Goal: Complete application form

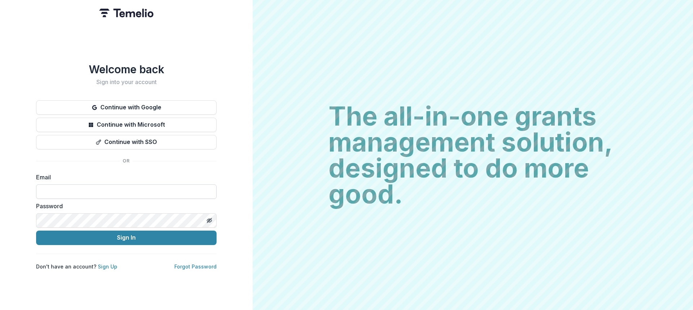
click at [87, 185] on input at bounding box center [126, 191] width 180 height 14
click at [122, 190] on input "**********" at bounding box center [126, 191] width 180 height 14
type input "**********"
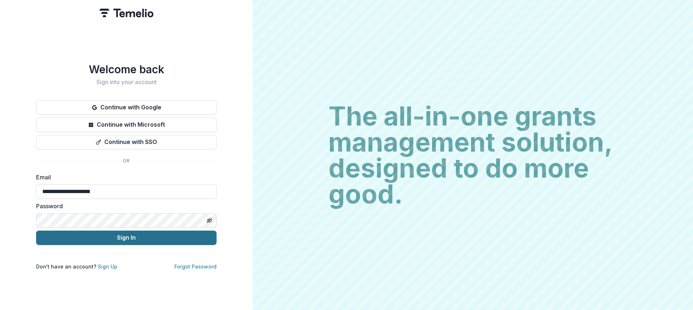
click at [125, 239] on button "Sign In" at bounding box center [126, 238] width 180 height 14
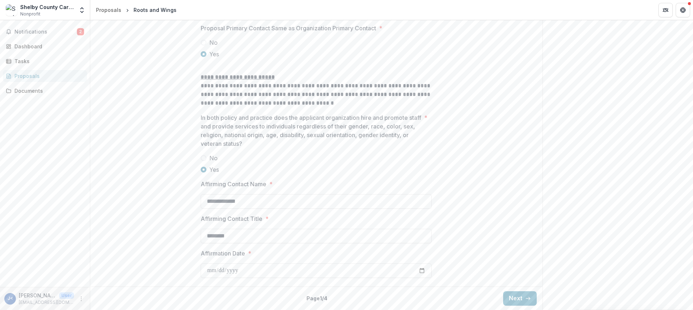
scroll to position [960, 0]
click at [510, 296] on button "Next" at bounding box center [520, 298] width 34 height 14
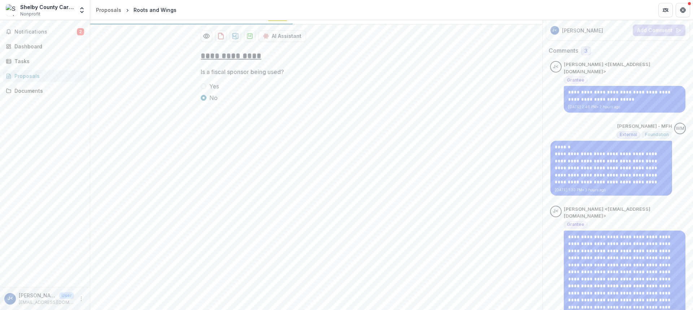
scroll to position [221, 0]
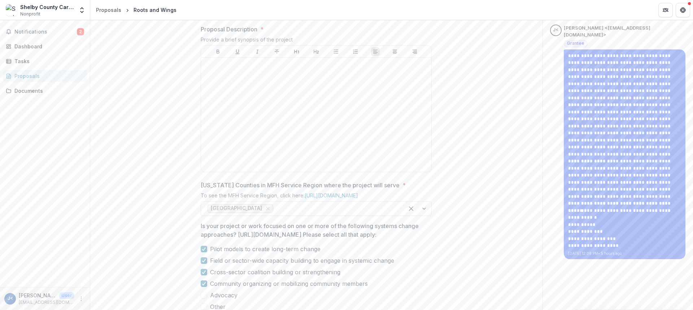
scroll to position [293, 0]
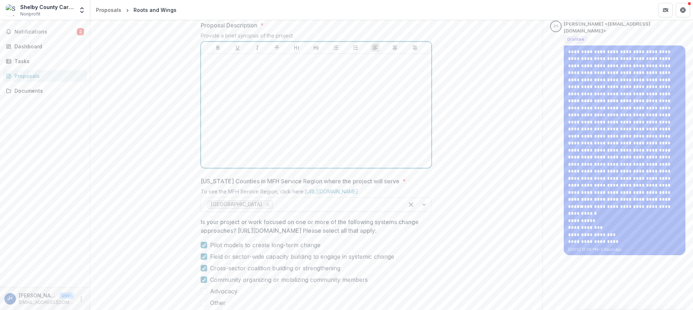
click at [226, 126] on div at bounding box center [316, 111] width 224 height 108
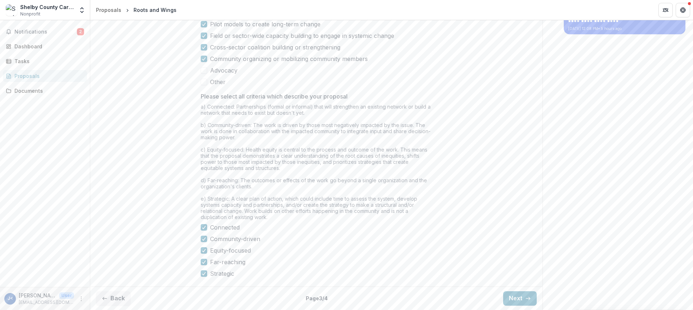
scroll to position [578, 0]
click at [519, 300] on button "Next" at bounding box center [520, 298] width 34 height 14
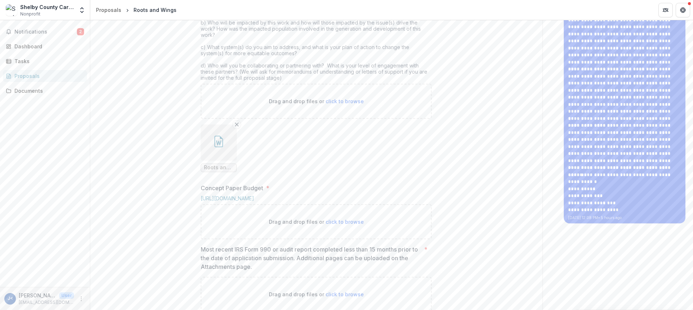
scroll to position [506, 0]
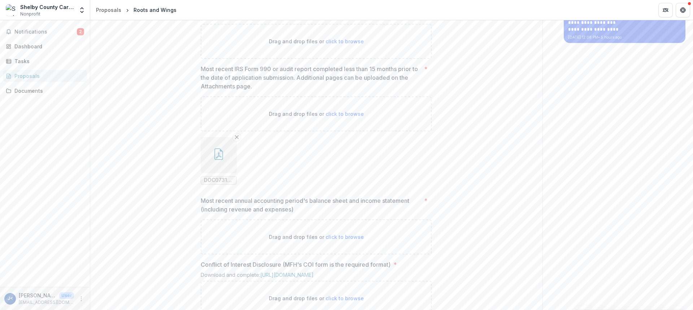
click at [337, 44] on span "click to browse" at bounding box center [345, 41] width 38 height 6
click at [342, 44] on span "click to browse" at bounding box center [345, 41] width 38 height 6
type input "**********"
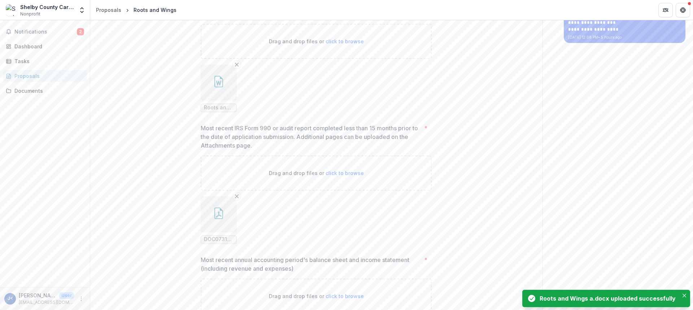
scroll to position [686, 0]
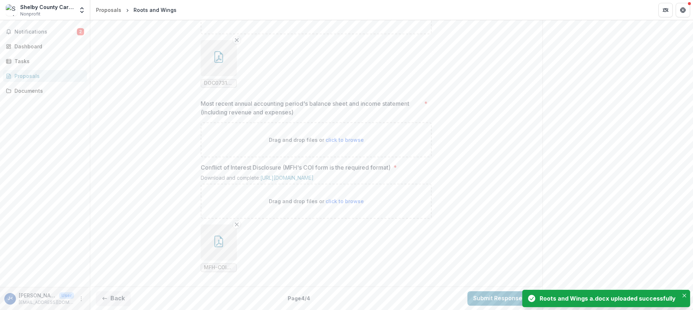
click at [339, 143] on span "click to browse" at bounding box center [345, 140] width 38 height 6
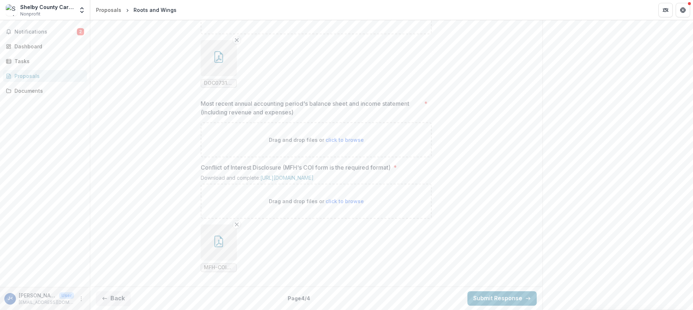
type input "**********"
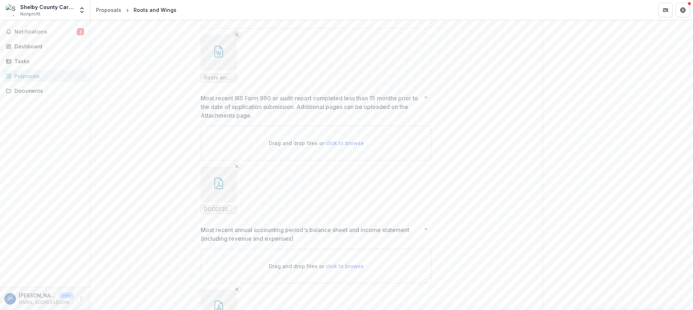
scroll to position [463, 0]
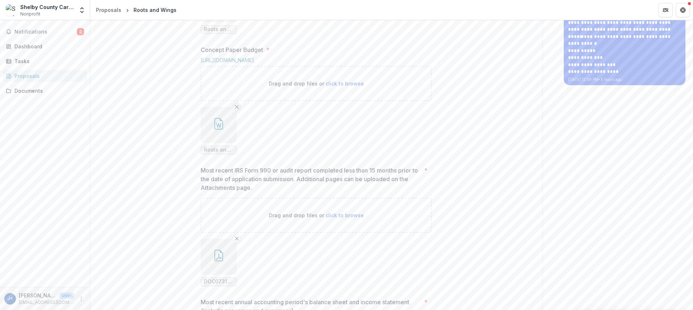
click at [238, 110] on icon "Remove File" at bounding box center [237, 107] width 6 height 6
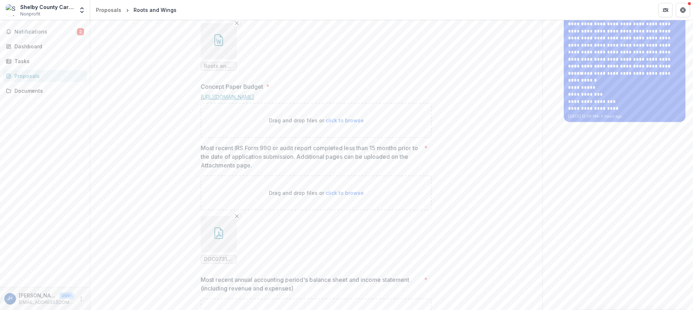
scroll to position [319, 0]
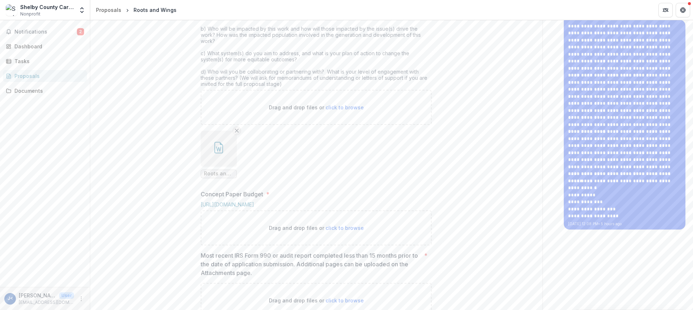
click at [237, 132] on line "Remove File" at bounding box center [236, 130] width 3 height 3
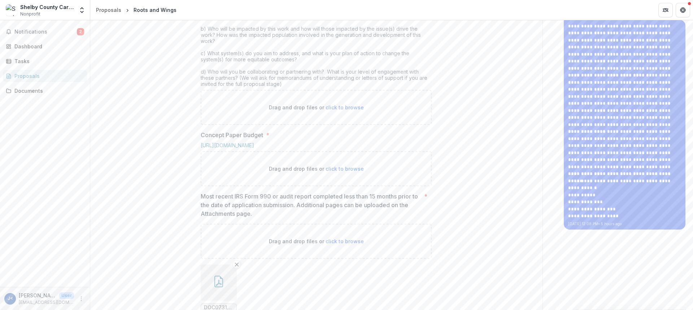
click at [332, 110] on span "click to browse" at bounding box center [345, 107] width 38 height 6
type input "**********"
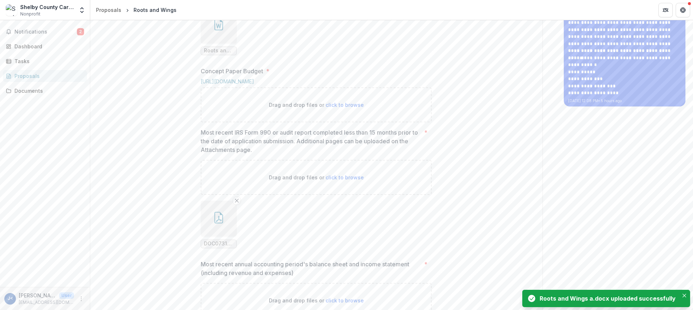
scroll to position [463, 0]
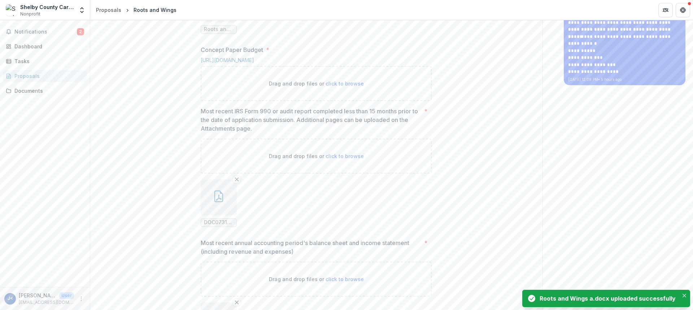
click at [347, 87] on span "click to browse" at bounding box center [345, 83] width 38 height 6
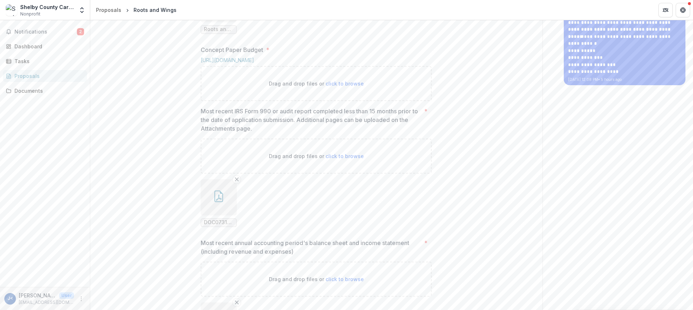
type input "**********"
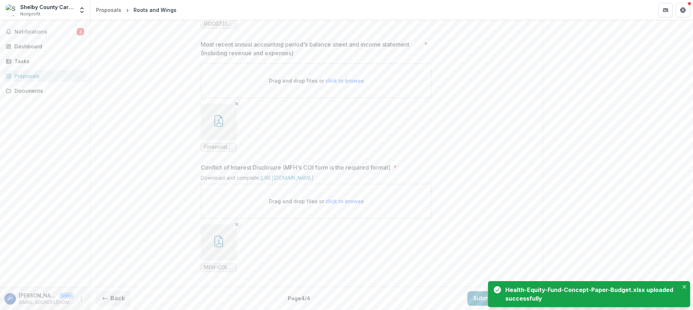
scroll to position [788, 0]
click at [685, 285] on button "Close" at bounding box center [684, 287] width 9 height 9
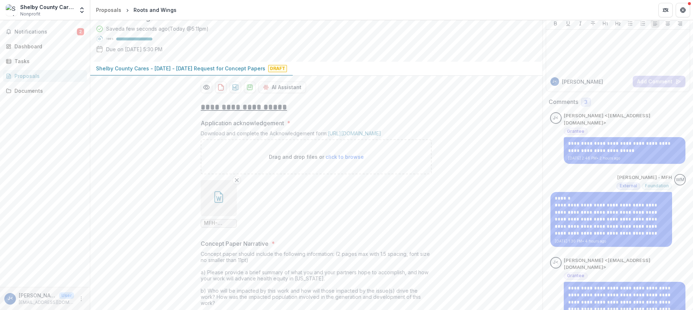
scroll to position [30, 0]
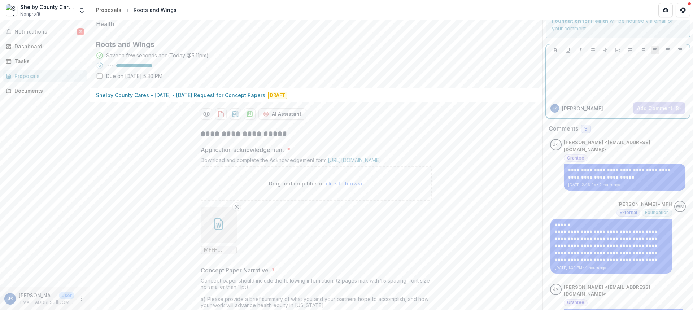
click at [555, 68] on div at bounding box center [618, 77] width 138 height 36
click at [667, 103] on button "Add Comment" at bounding box center [659, 108] width 53 height 12
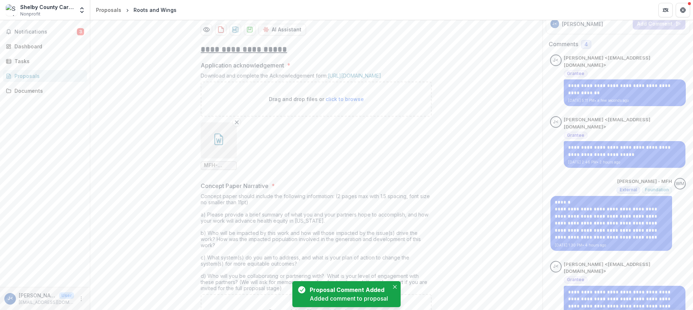
scroll to position [139, 0]
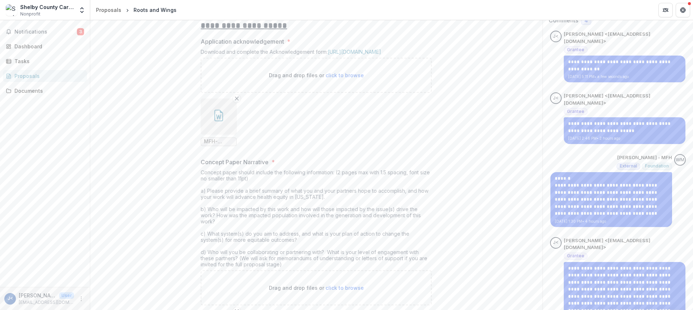
click at [219, 145] on span "MFH-Grant-Acknowledgement.doc" at bounding box center [219, 142] width 30 height 6
click at [221, 135] on button "button" at bounding box center [219, 117] width 36 height 36
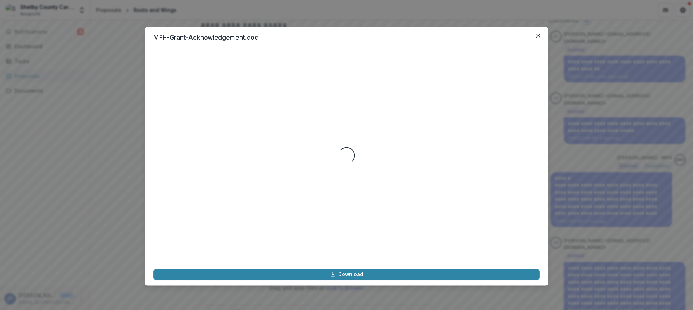
click at [221, 183] on div "Loading..." at bounding box center [346, 156] width 386 height 198
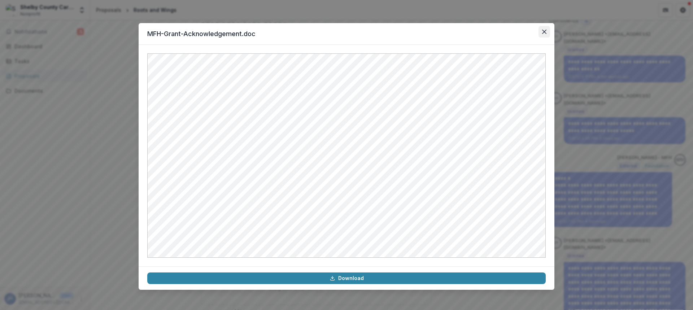
click at [547, 27] on button "Close" at bounding box center [544, 32] width 12 height 12
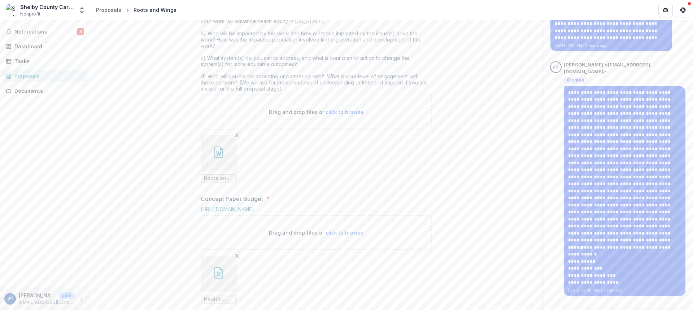
scroll to position [319, 0]
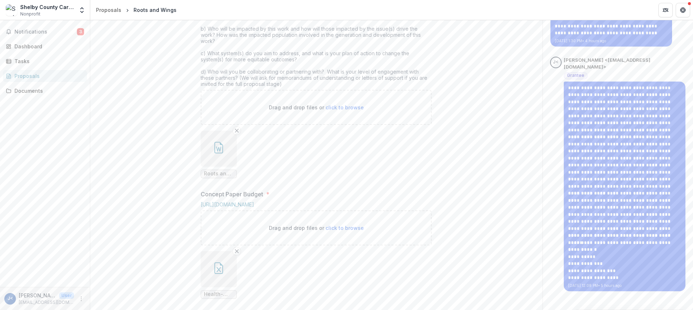
click at [212, 167] on button "button" at bounding box center [219, 149] width 36 height 36
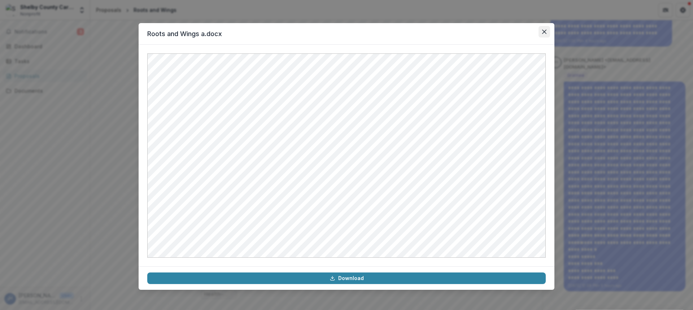
click at [544, 31] on icon "Close" at bounding box center [544, 32] width 4 height 4
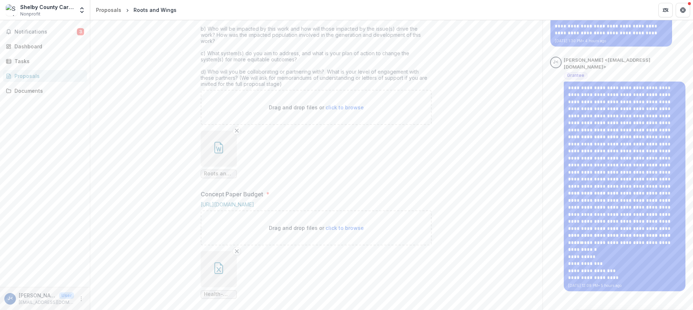
scroll to position [499, 0]
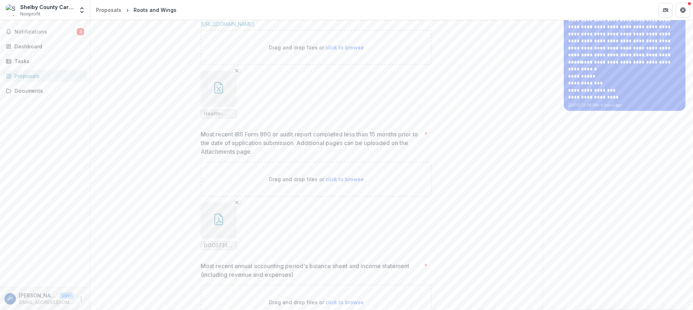
click at [215, 93] on icon "button" at bounding box center [219, 88] width 12 height 12
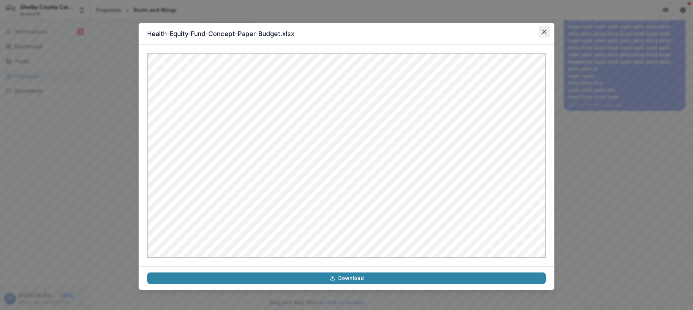
click at [543, 35] on button "Close" at bounding box center [544, 32] width 12 height 12
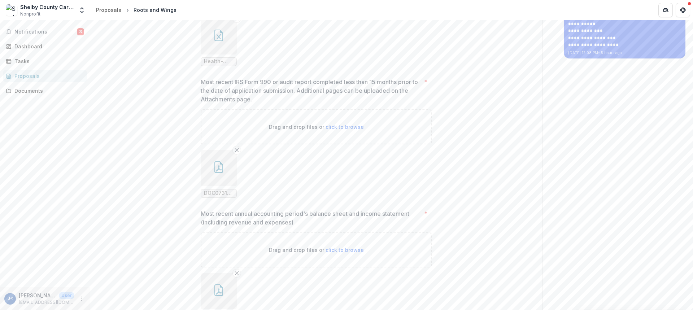
scroll to position [644, 0]
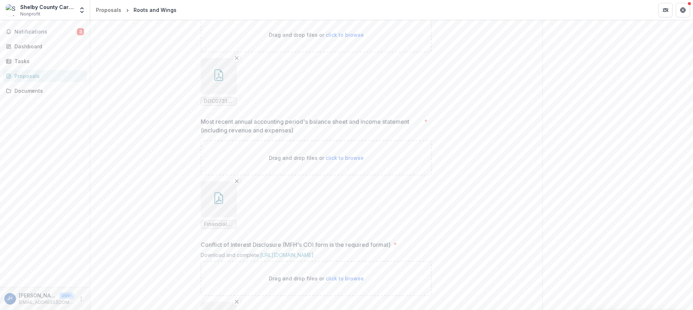
click at [213, 81] on icon "button" at bounding box center [219, 75] width 12 height 12
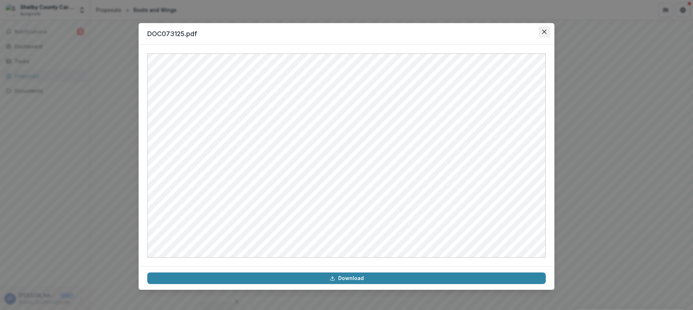
click at [546, 30] on icon "Close" at bounding box center [544, 32] width 4 height 4
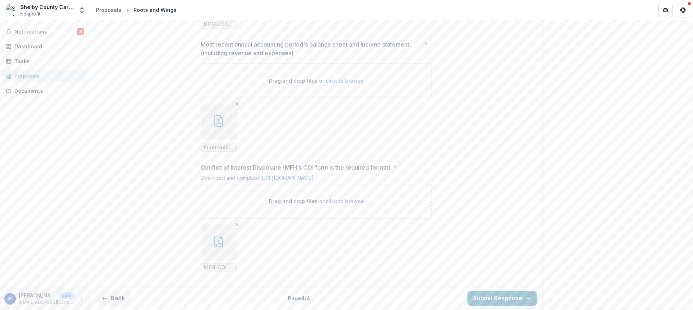
scroll to position [788, 0]
click at [223, 120] on icon "button" at bounding box center [219, 121] width 12 height 12
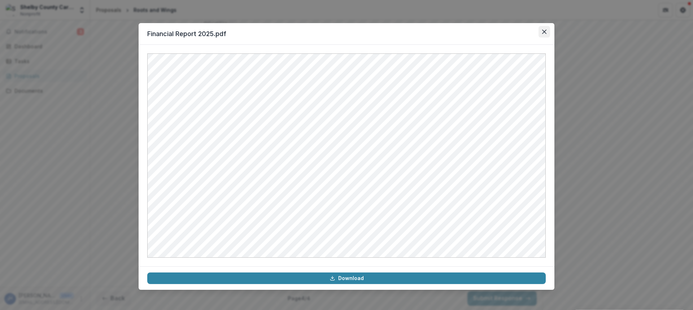
click at [546, 31] on icon "Close" at bounding box center [544, 32] width 4 height 4
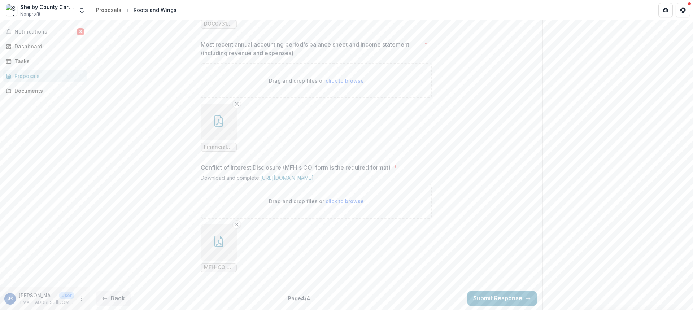
click at [217, 240] on icon "button" at bounding box center [219, 242] width 12 height 12
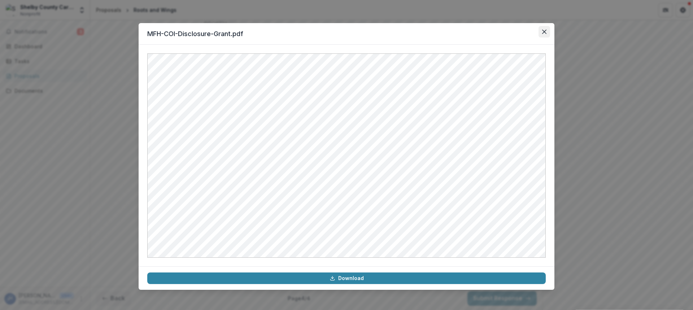
click at [540, 35] on button "Close" at bounding box center [544, 32] width 12 height 12
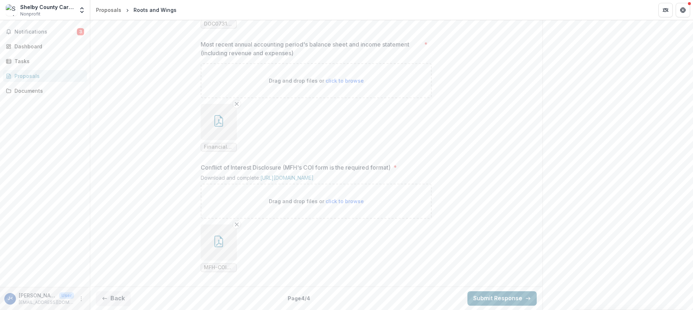
click at [481, 298] on button "Submit Response" at bounding box center [501, 298] width 69 height 14
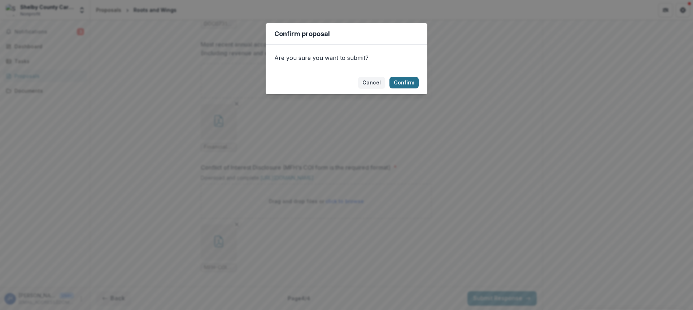
click at [401, 83] on button "Confirm" at bounding box center [403, 83] width 29 height 12
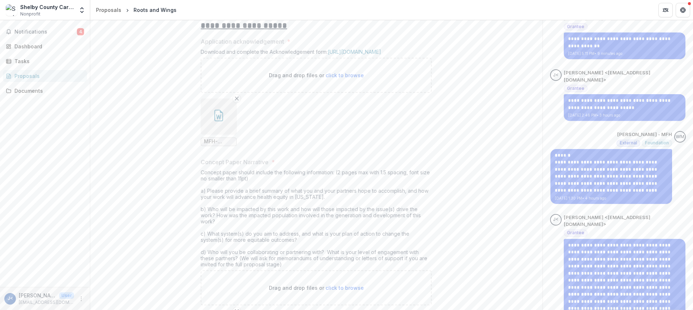
scroll to position [0, 0]
